Goal: Understand process/instructions

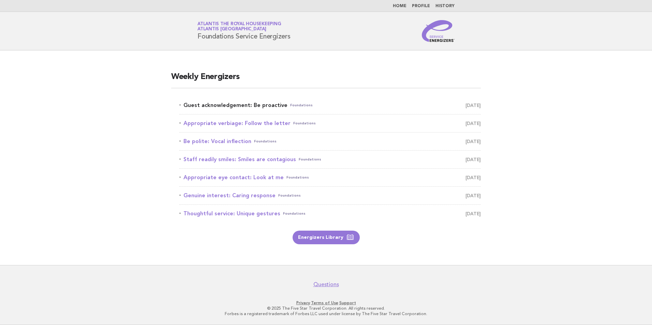
click at [253, 105] on link "Guest acknowledgement: Be proactive Foundations August 22" at bounding box center [329, 106] width 301 height 10
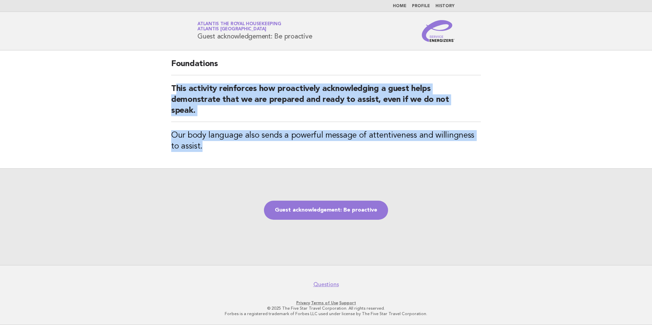
drag, startPoint x: 175, startPoint y: 86, endPoint x: 211, endPoint y: 148, distance: 71.2
click at [211, 148] on div "Foundations This activity reinforces how proactively acknowledging a guest help…" at bounding box center [326, 109] width 326 height 118
drag, startPoint x: 211, startPoint y: 148, endPoint x: 156, endPoint y: 115, distance: 63.5
click at [156, 115] on main "Foundations This activity reinforces how proactively acknowledging a guest help…" at bounding box center [326, 157] width 652 height 215
drag, startPoint x: 171, startPoint y: 87, endPoint x: 199, endPoint y: 147, distance: 66.1
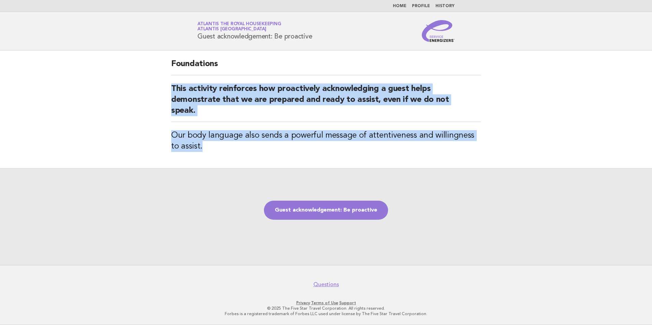
click at [199, 147] on div "Foundations This activity reinforces how proactively acknowledging a guest help…" at bounding box center [326, 109] width 326 height 118
copy div "This activity reinforces how proactively acknowledging a guest helps demonstrat…"
click at [322, 206] on link "Guest acknowledgement: Be proactive" at bounding box center [326, 210] width 124 height 19
click at [504, 111] on main "Foundations This activity reinforces how proactively acknowledging a guest help…" at bounding box center [326, 157] width 652 height 215
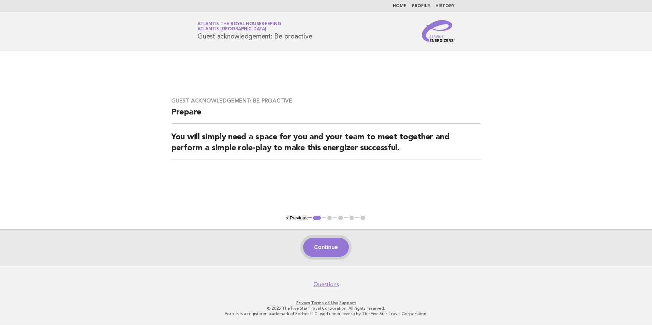
click at [330, 249] on button "Continue" at bounding box center [325, 247] width 45 height 19
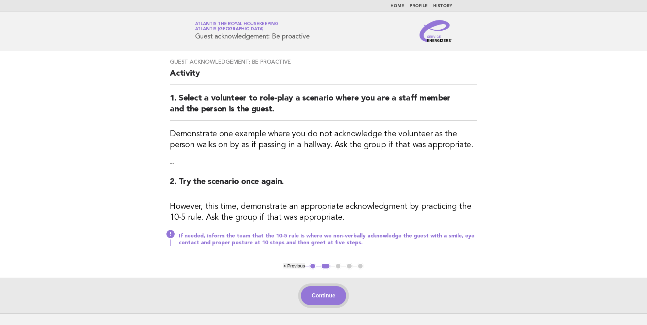
click at [334, 298] on button "Continue" at bounding box center [323, 295] width 45 height 19
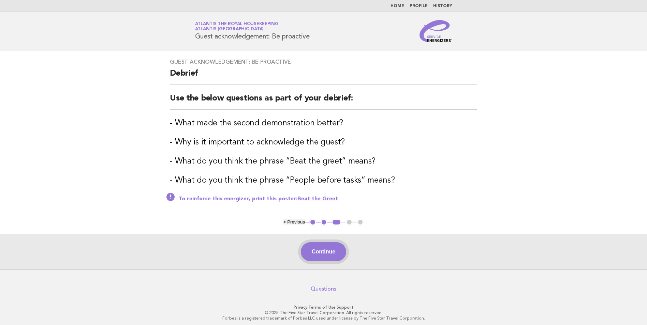
click at [328, 249] on button "Continue" at bounding box center [323, 251] width 45 height 19
